Goal: Transaction & Acquisition: Purchase product/service

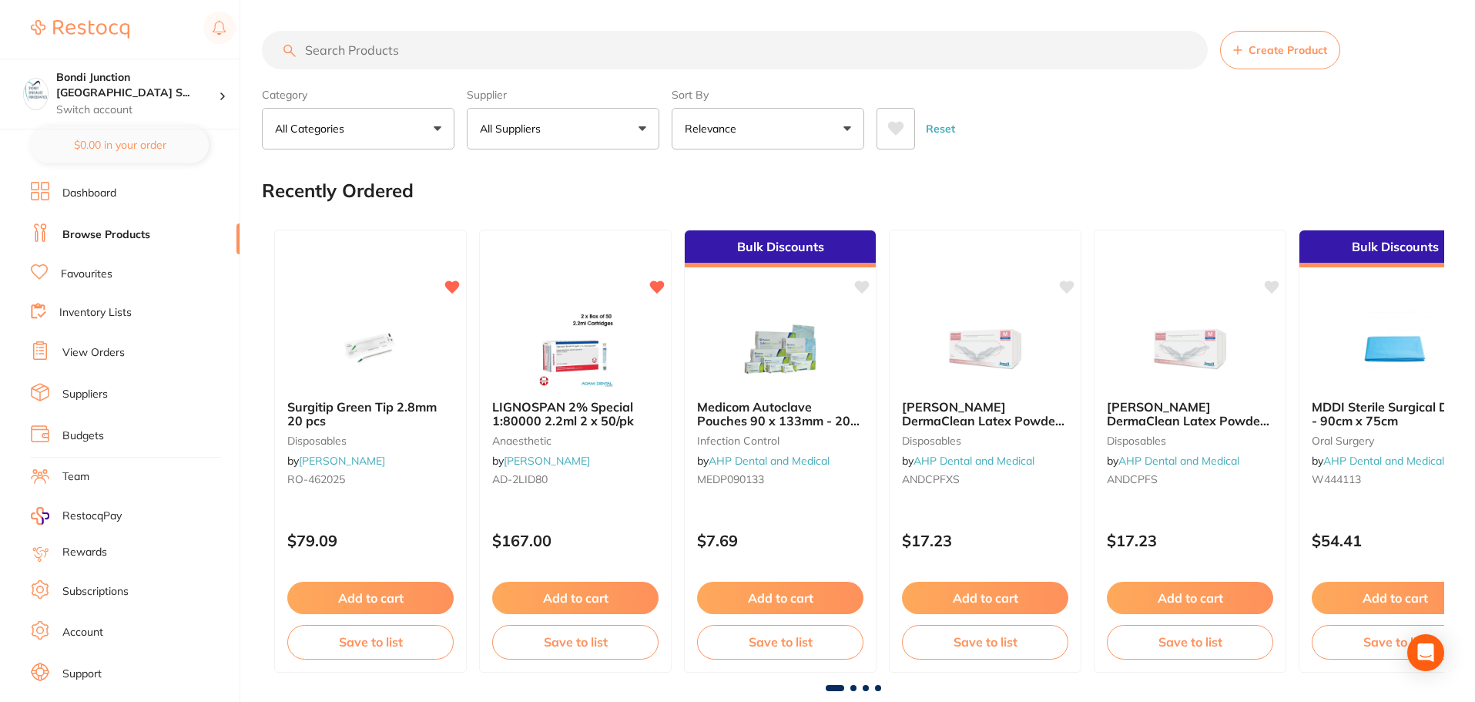
click at [369, 53] on input "search" at bounding box center [735, 50] width 946 height 39
type input "bio oss collagen"
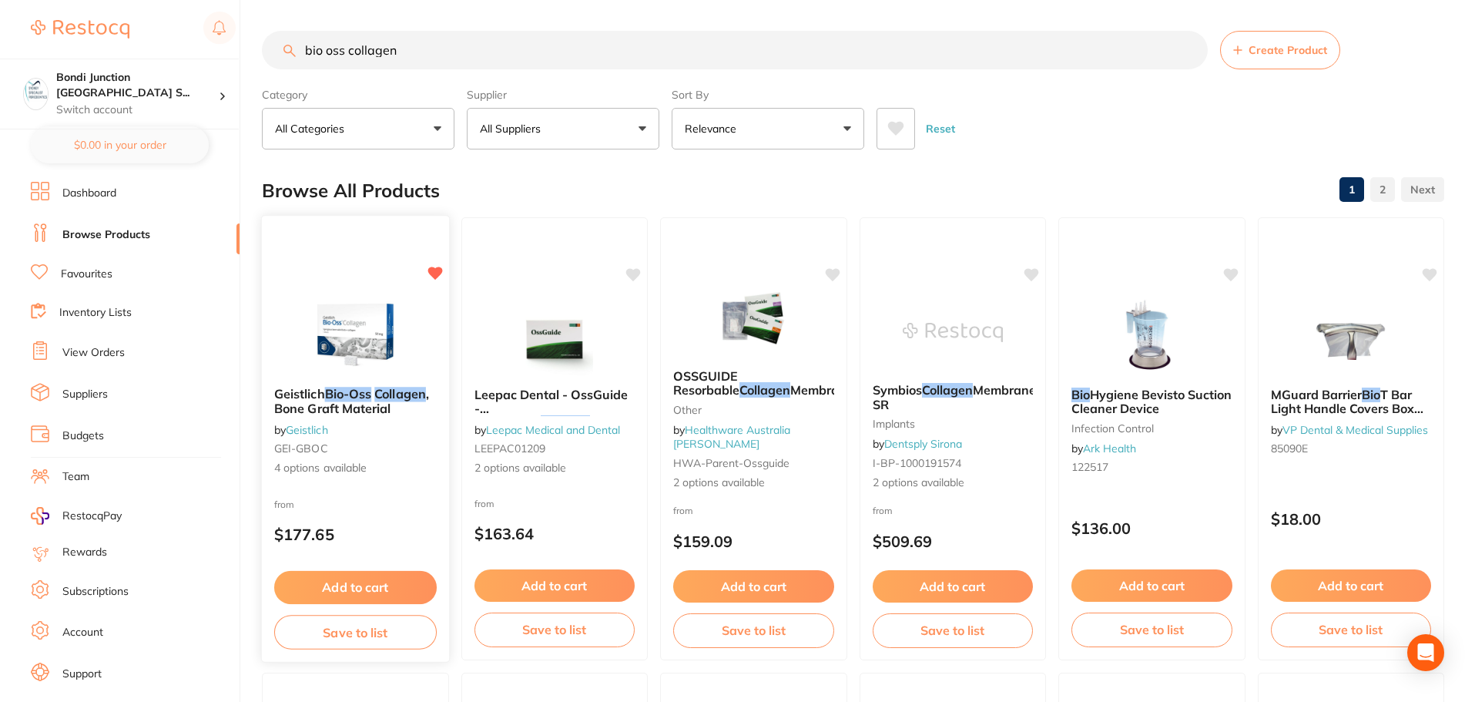
click at [347, 400] on span ", Bone Graft Material" at bounding box center [351, 401] width 155 height 30
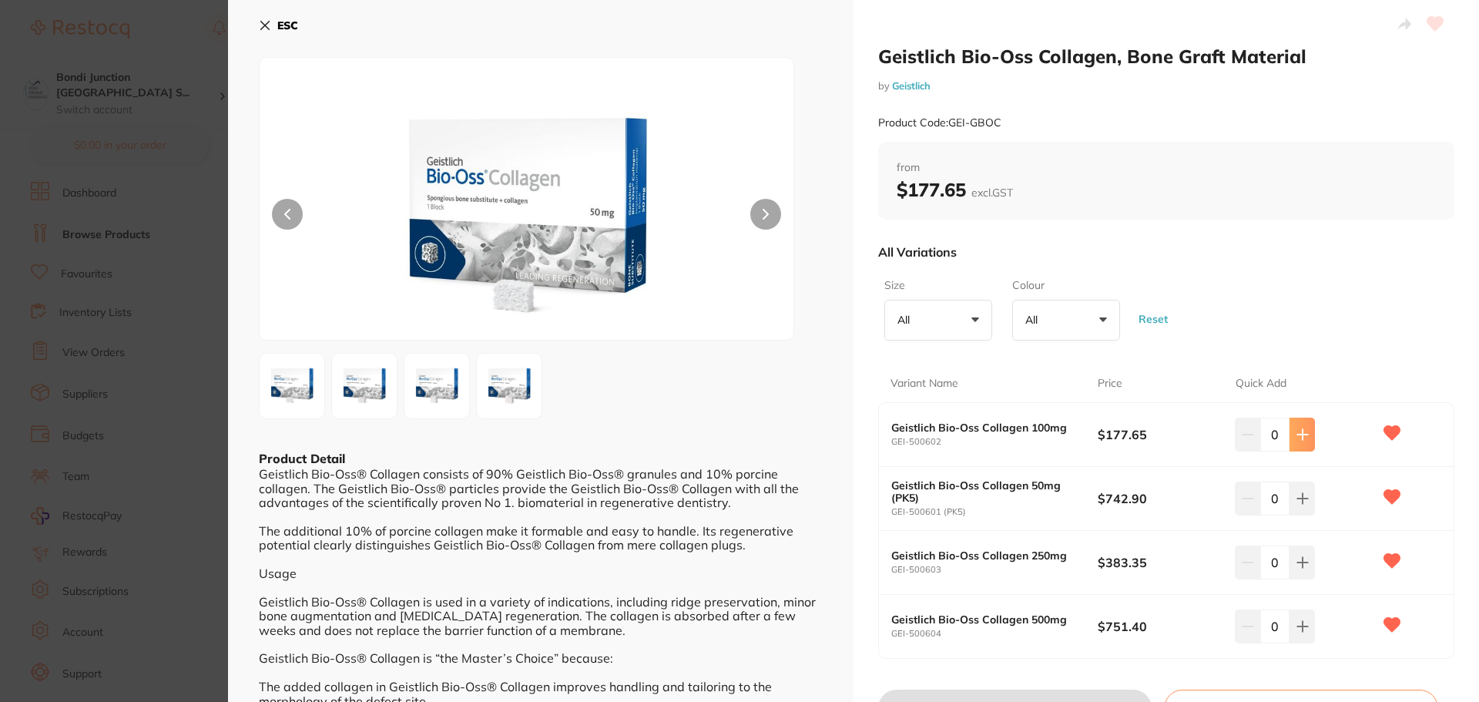
click at [1296, 430] on icon at bounding box center [1302, 434] width 12 height 12
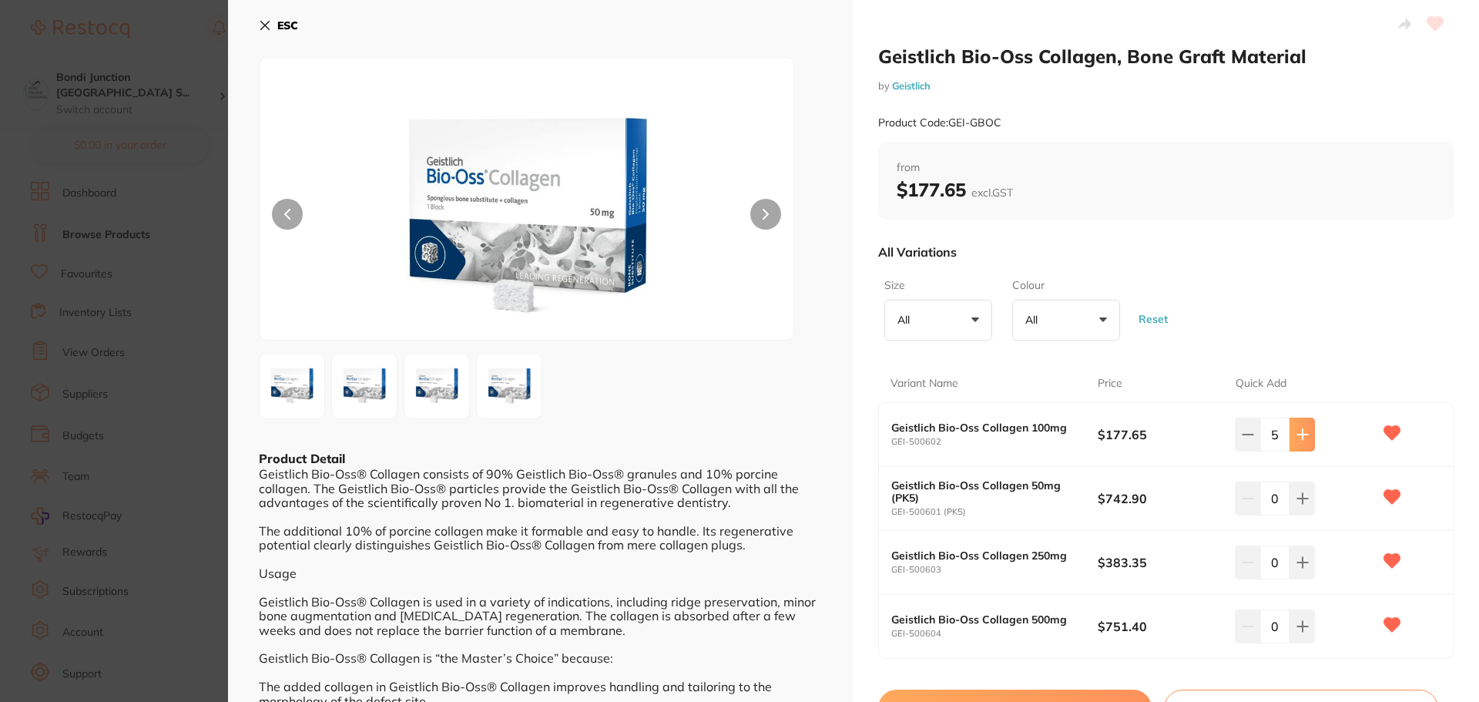
click at [1296, 430] on icon at bounding box center [1302, 434] width 12 height 12
type input "6"
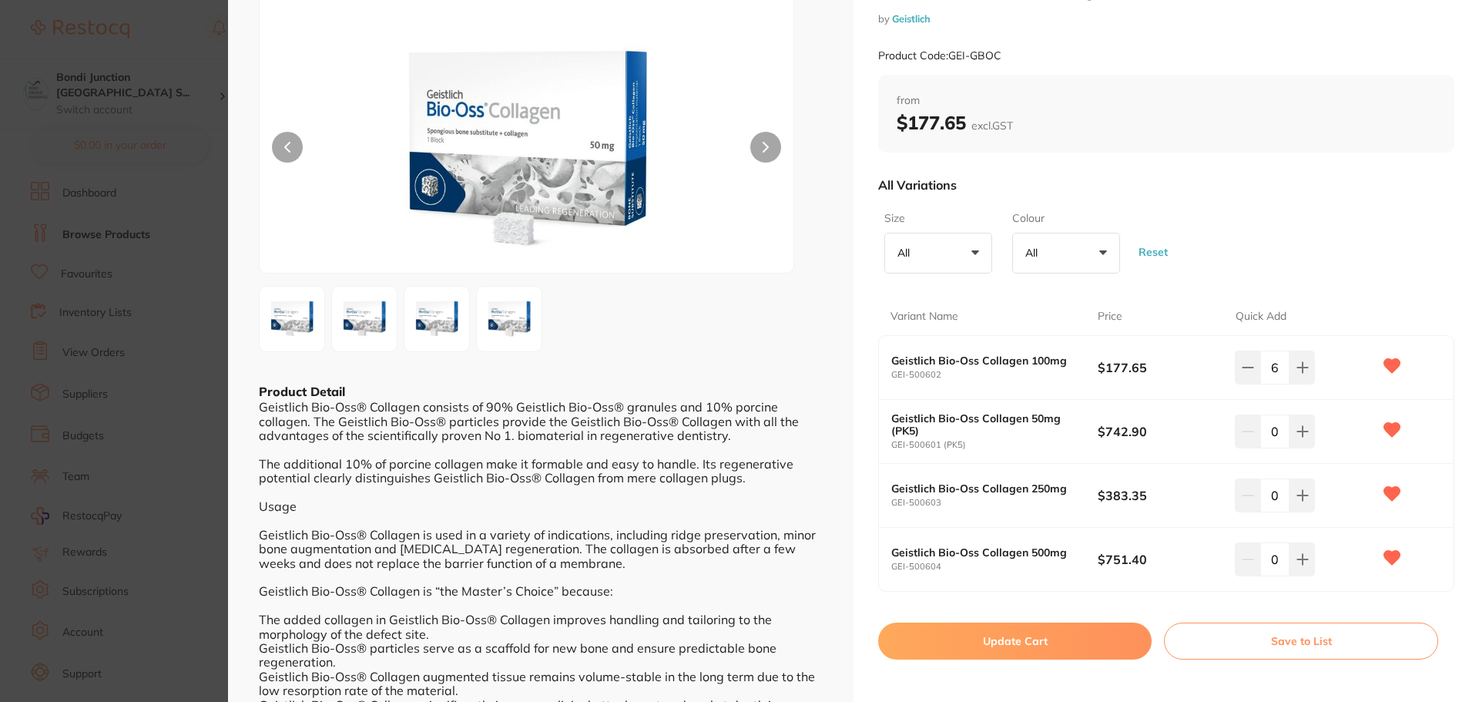
scroll to position [154, 0]
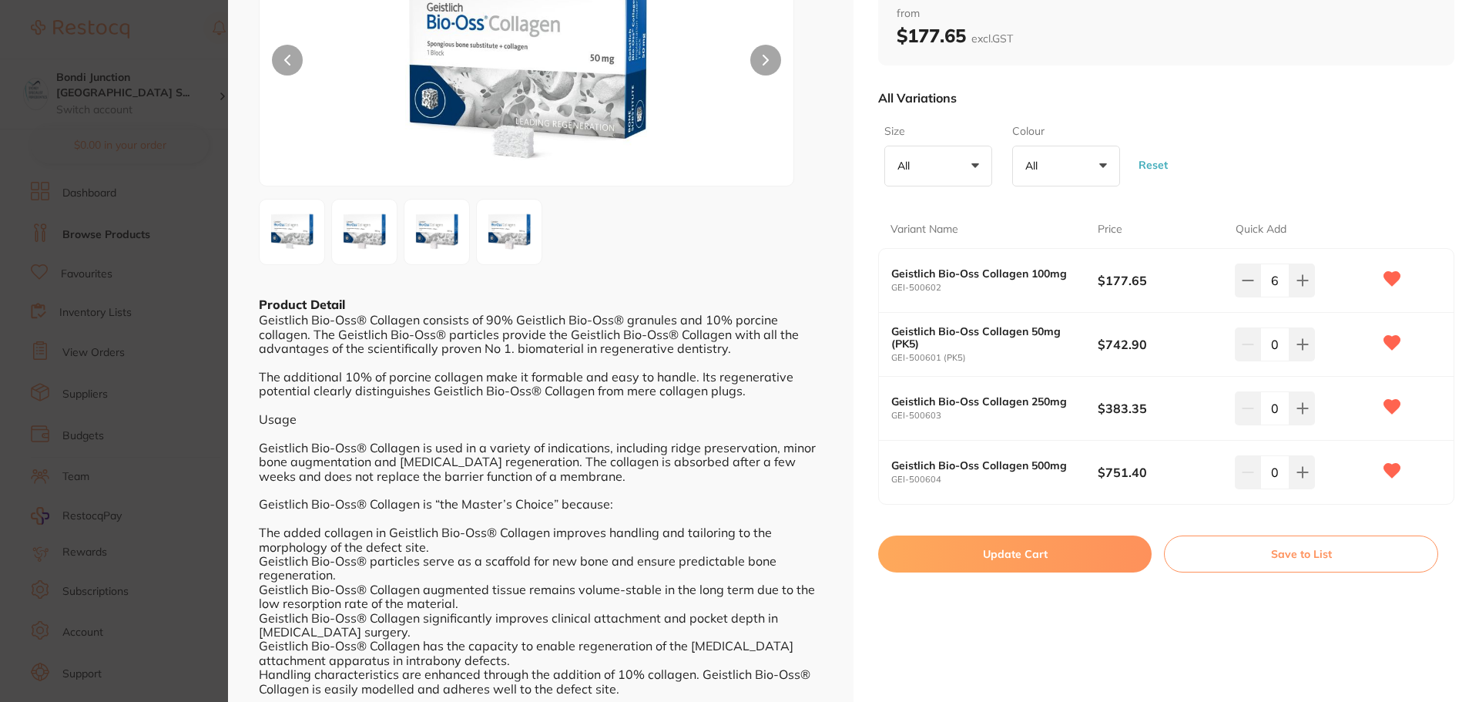
click at [1025, 559] on button "Update Cart" at bounding box center [1014, 553] width 273 height 37
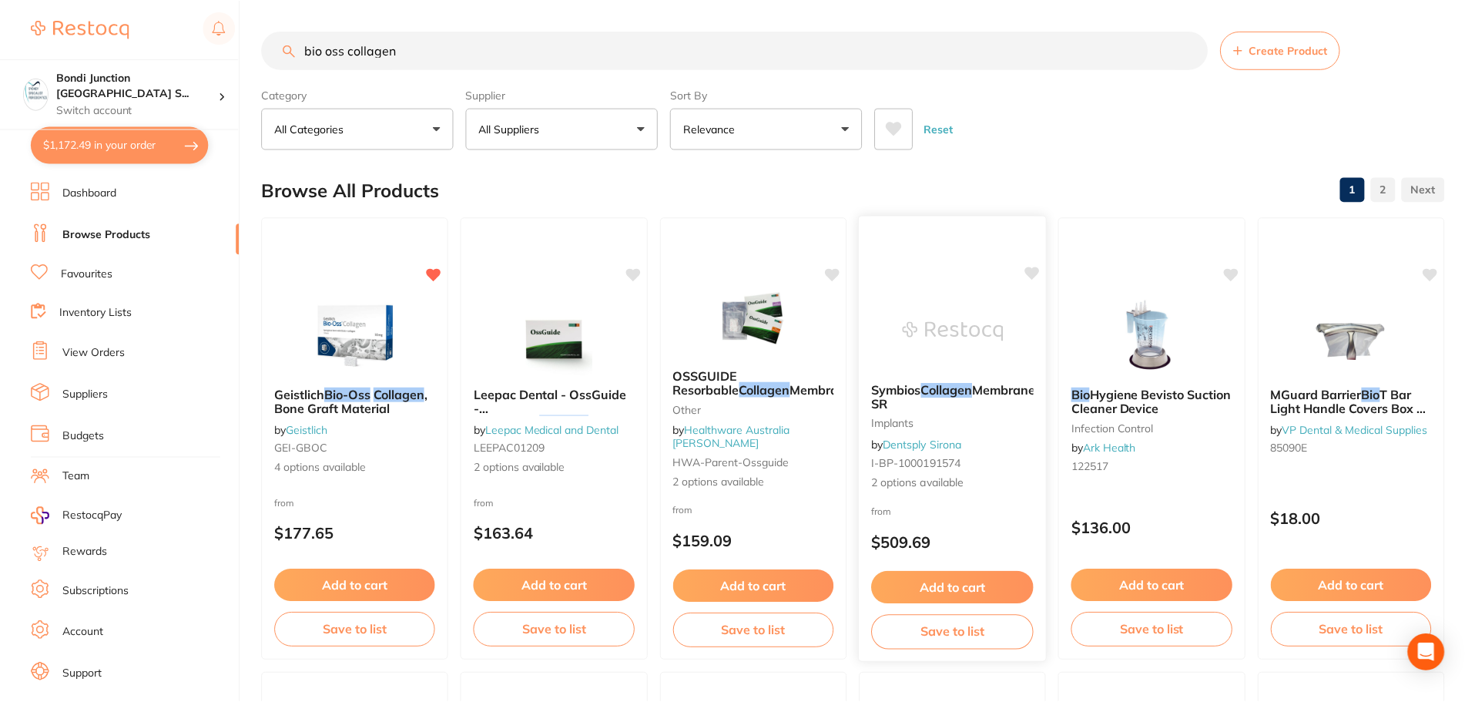
scroll to position [1, 0]
click at [133, 146] on button "$1,172.49 in your order" at bounding box center [120, 144] width 178 height 37
checkbox input "true"
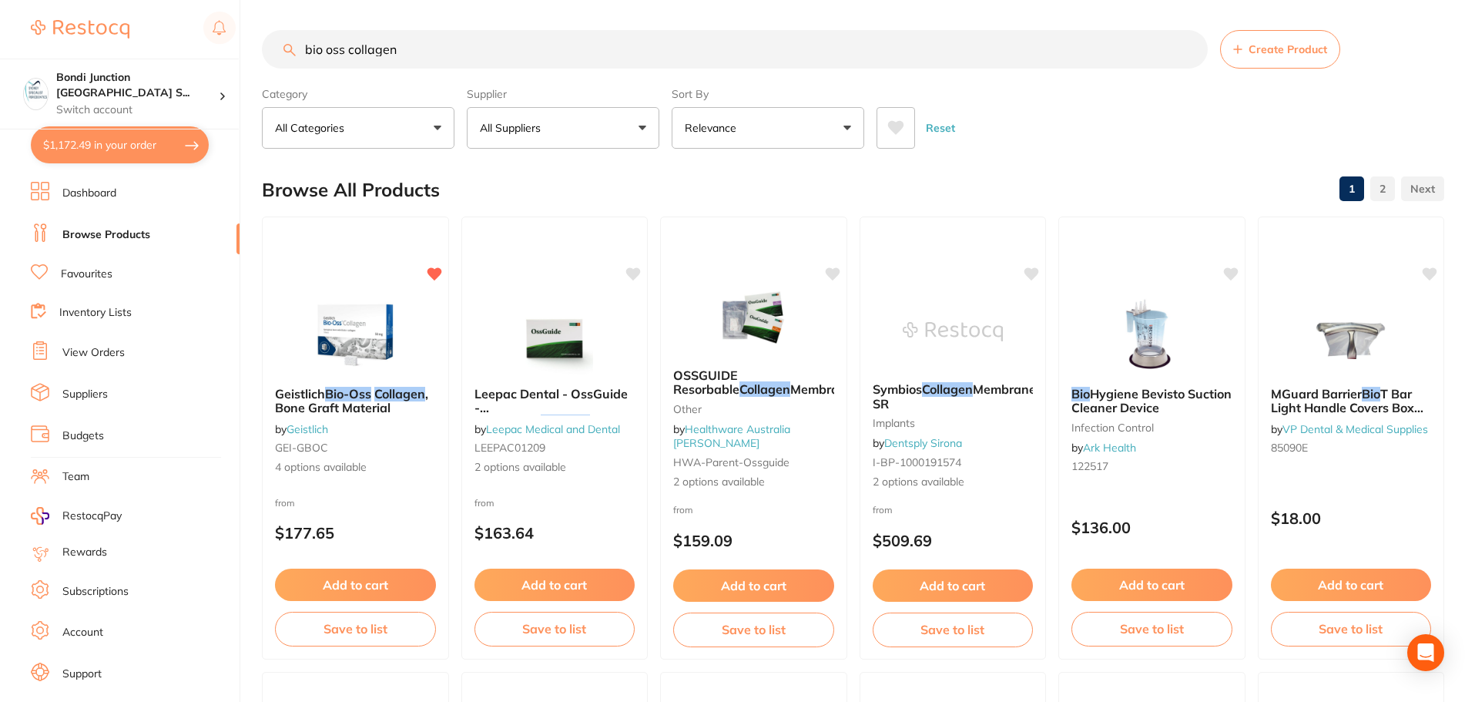
scroll to position [0, 0]
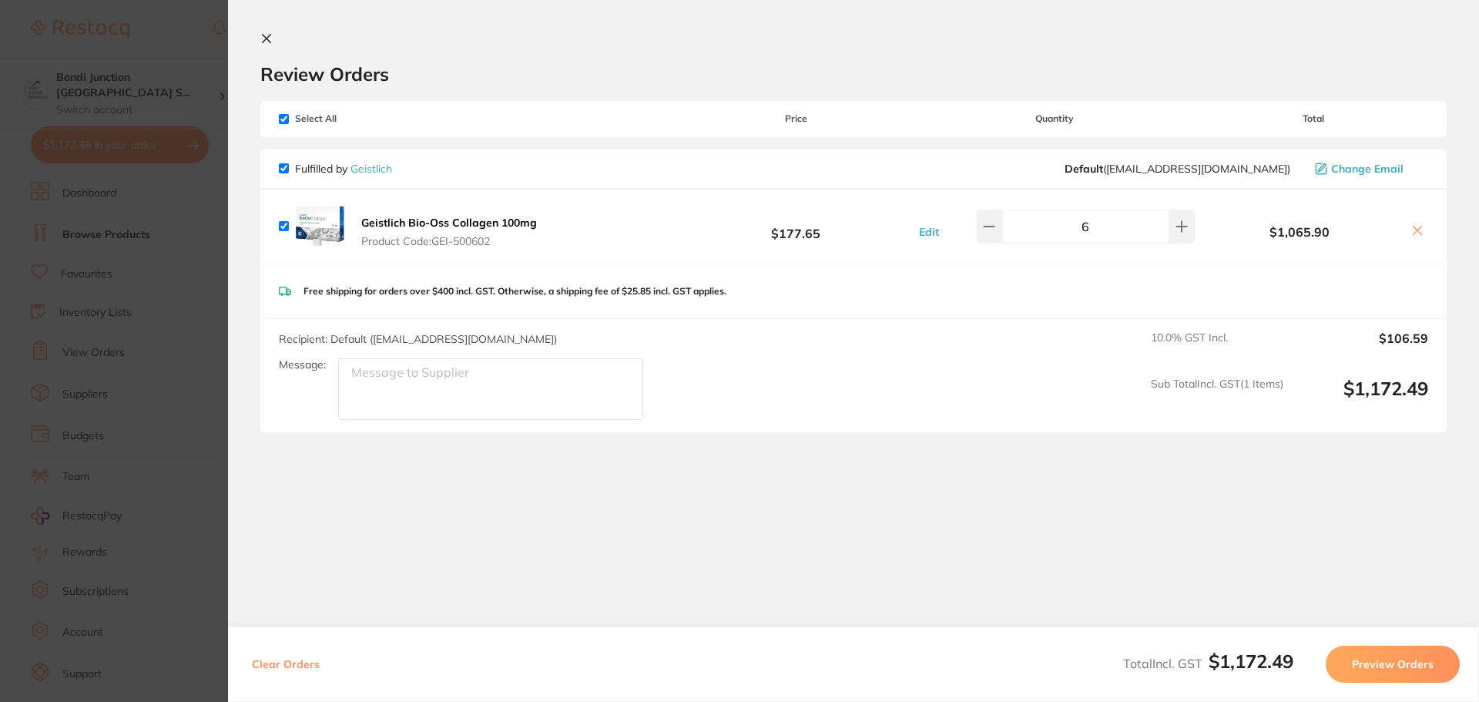
click at [1418, 662] on button "Preview Orders" at bounding box center [1392, 663] width 134 height 37
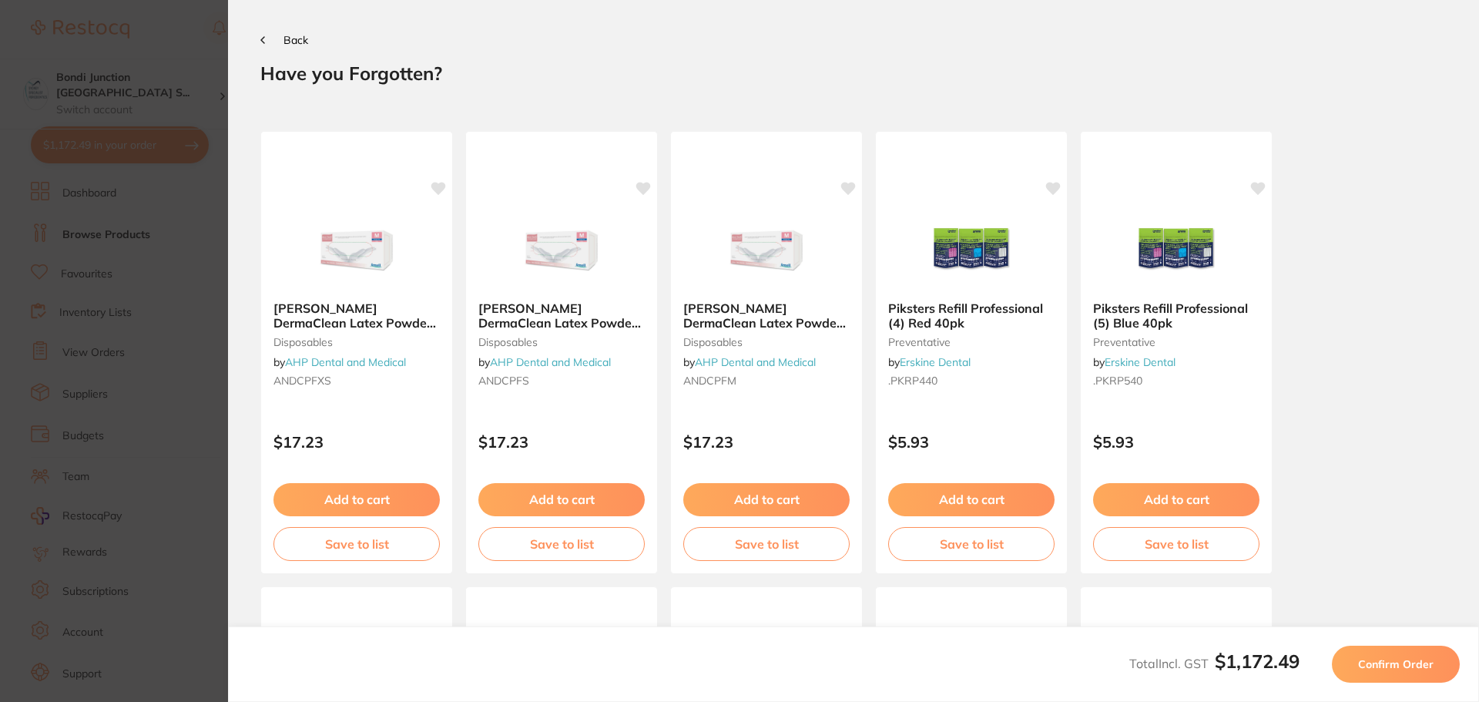
click at [1356, 658] on button "Confirm Order" at bounding box center [1395, 663] width 128 height 37
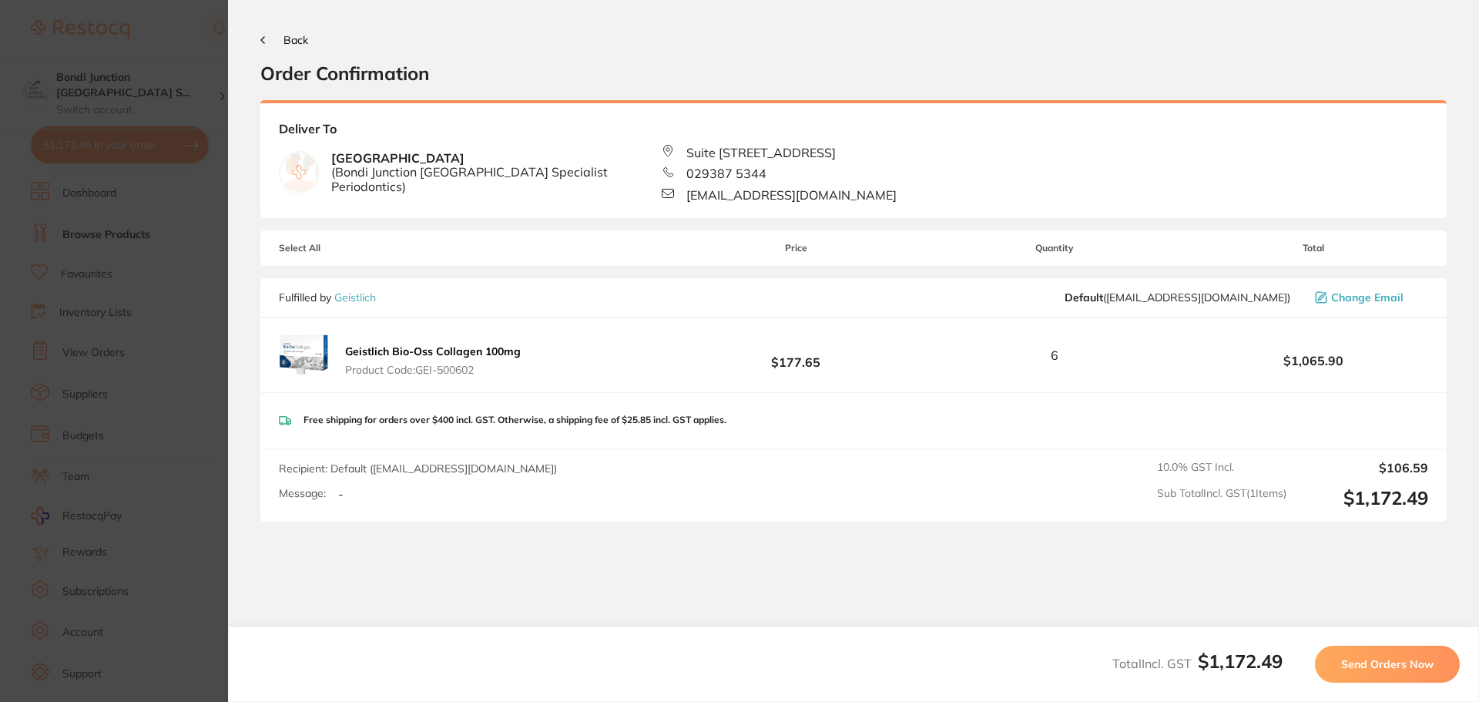
click at [1355, 658] on span "Send Orders Now" at bounding box center [1387, 664] width 92 height 14
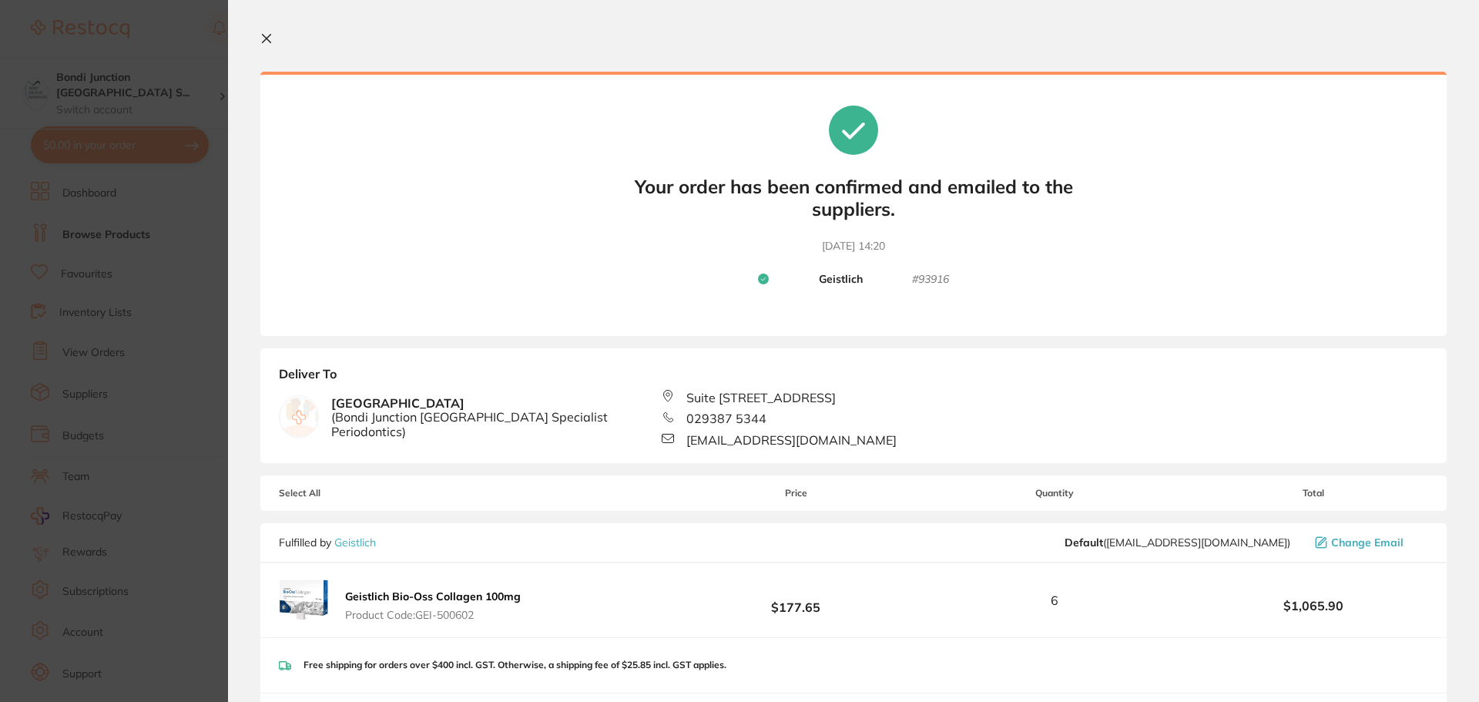
click at [266, 37] on icon at bounding box center [267, 39] width 8 height 8
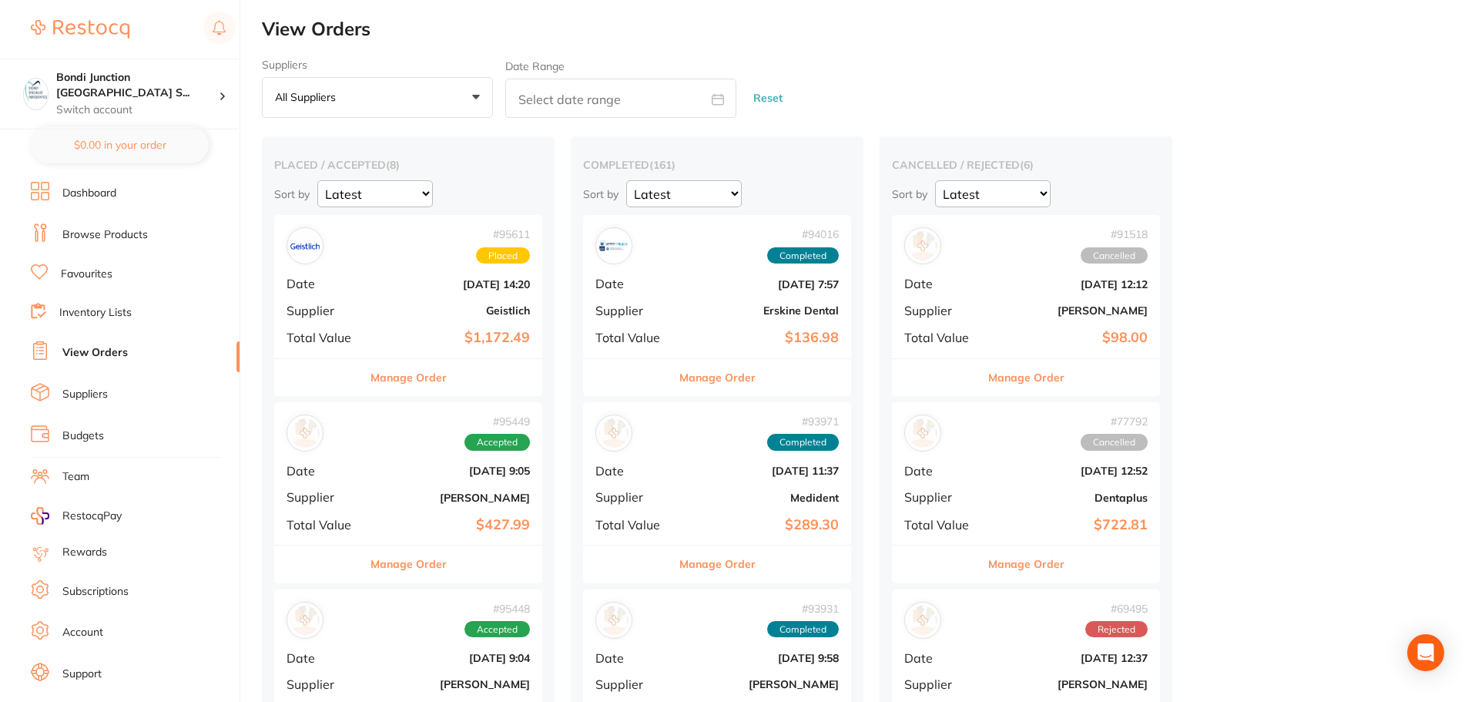
click at [123, 349] on link "View Orders" at bounding box center [94, 352] width 65 height 15
click at [426, 566] on button "Manage Order" at bounding box center [408, 563] width 76 height 37
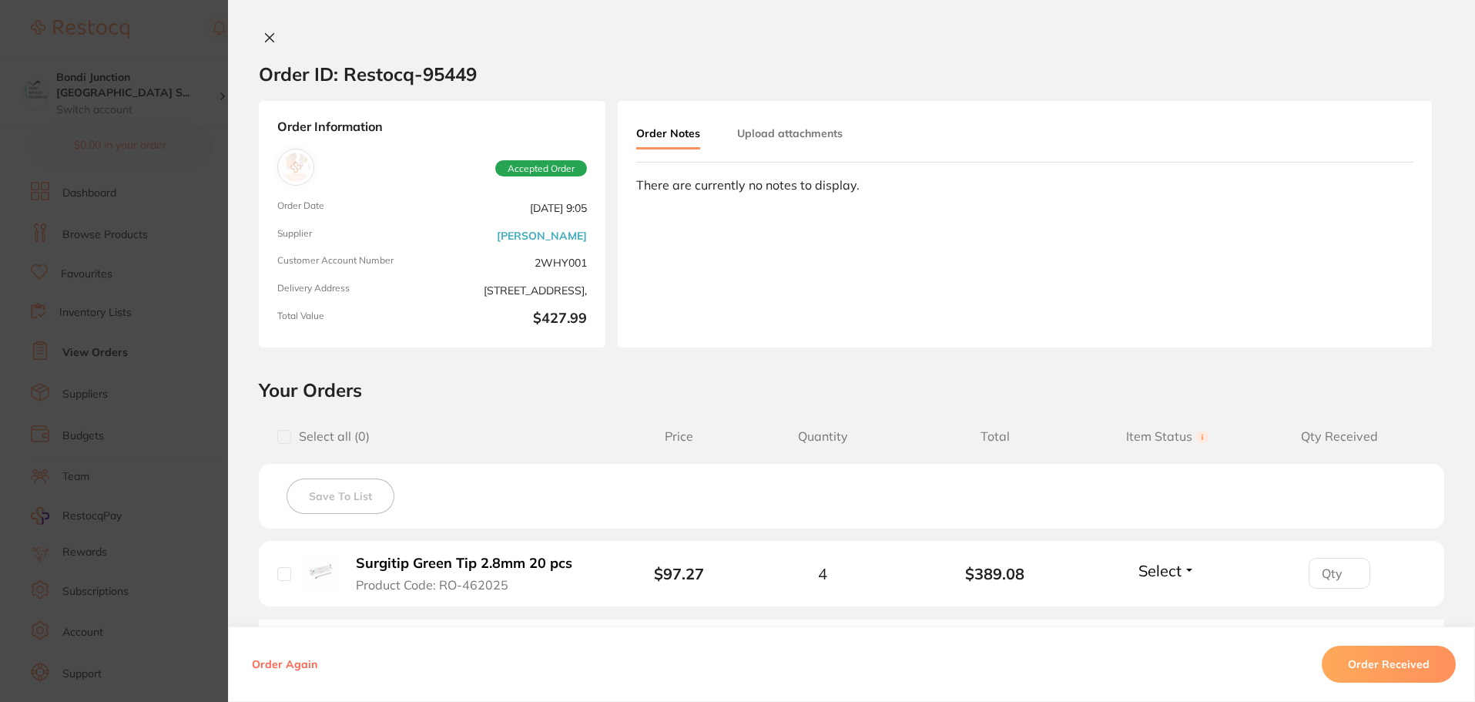
click at [259, 39] on button at bounding box center [270, 39] width 22 height 16
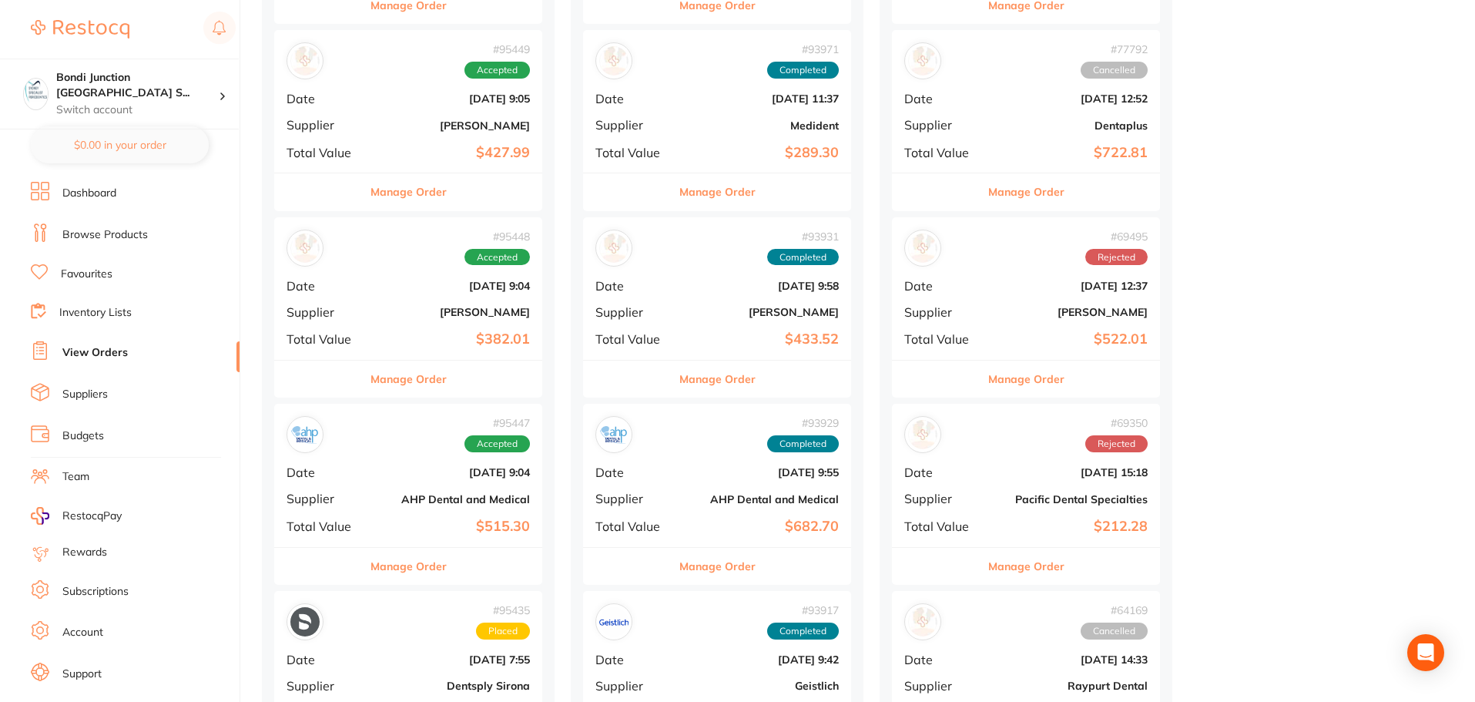
scroll to position [385, 0]
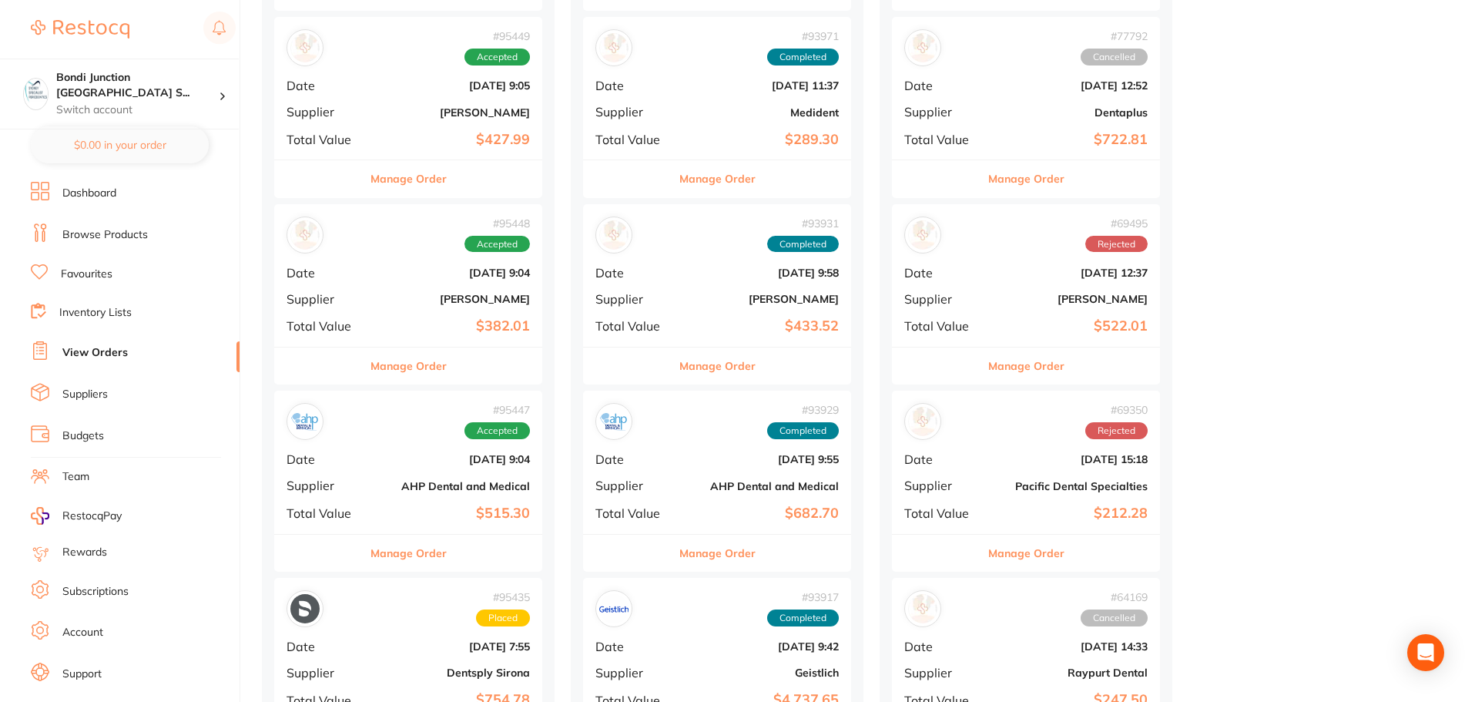
click at [432, 554] on button "Manage Order" at bounding box center [408, 552] width 76 height 37
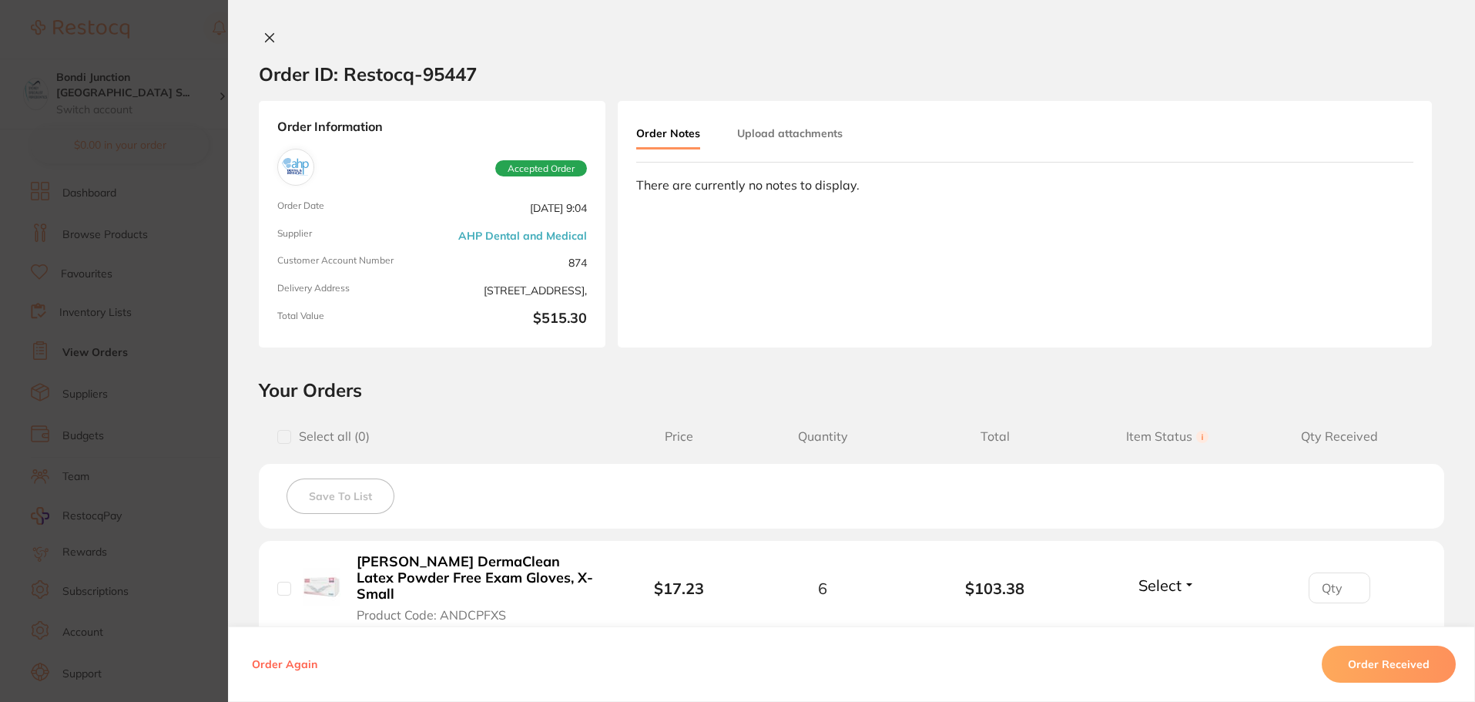
click at [266, 29] on div "Order ID: Restocq- 95447 Order Information Accepted Order Order Date [DATE] 9:0…" at bounding box center [851, 351] width 1247 height 702
click at [266, 39] on icon at bounding box center [270, 38] width 8 height 8
